Goal: Transaction & Acquisition: Obtain resource

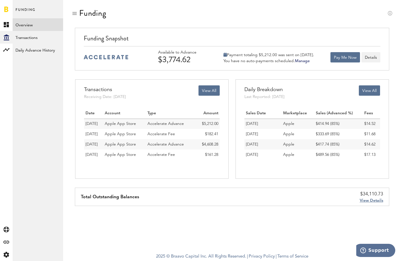
click at [224, 8] on div "Funding Funding Snapshot Available to Advance $3,774.62 Payment totaling $5,212…" at bounding box center [232, 107] width 338 height 215
click at [225, 32] on div "Funding Snapshot Available to Advance $3,774.62 Payment totaling $5,212.00 was …" at bounding box center [232, 49] width 314 height 43
click at [344, 57] on button "Pay Me Now" at bounding box center [345, 57] width 30 height 10
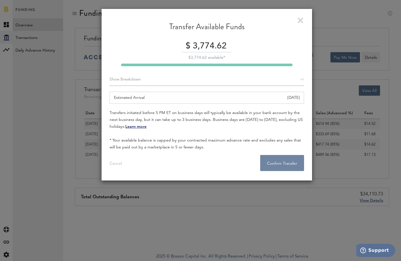
click at [286, 168] on button "Confirm Transfer . . ." at bounding box center [282, 163] width 44 height 16
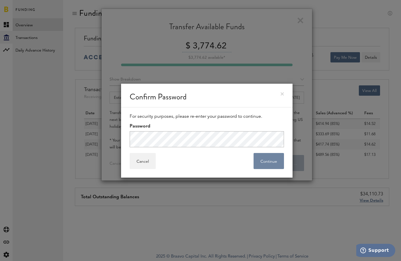
click at [267, 165] on button "Continue" at bounding box center [268, 161] width 30 height 16
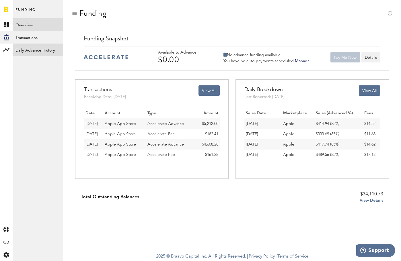
click at [30, 49] on link "Daily Advance History" at bounding box center [38, 50] width 50 height 13
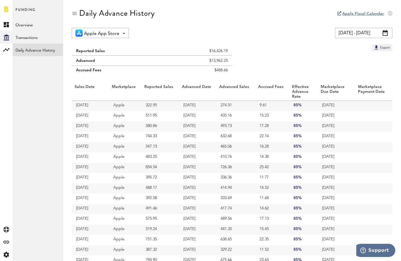
click at [368, 14] on link "Apple Fiscal Calendar" at bounding box center [363, 14] width 42 height 4
click at [268, 26] on div "Daily Advance History" at bounding box center [232, 18] width 321 height 19
click at [198, 34] on div "Apple App Store Apple App Store [DATE] - [DATE] Last 30 days Last 90 days Last …" at bounding box center [232, 33] width 321 height 10
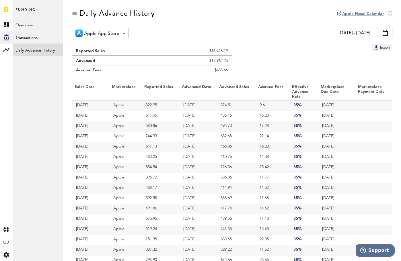
click at [198, 34] on div "Apple App Store Apple App Store [DATE] - [DATE] Last 30 days Last 90 days Last …" at bounding box center [232, 33] width 321 height 10
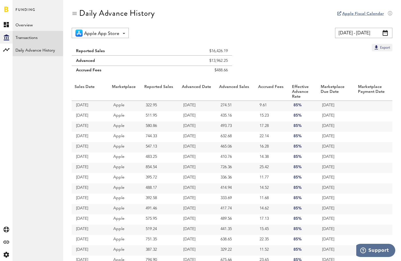
click at [26, 40] on link "Transactions" at bounding box center [38, 37] width 50 height 13
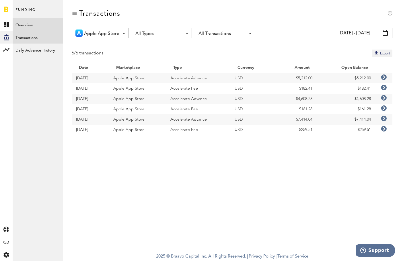
click at [17, 26] on link "Overview" at bounding box center [38, 24] width 50 height 13
